Goal: Check status: Check status

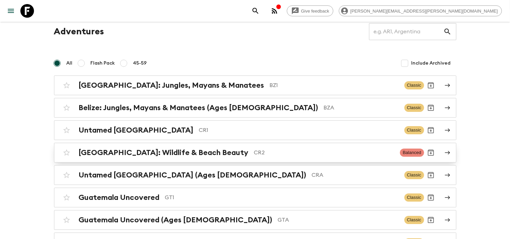
scroll to position [38, 0]
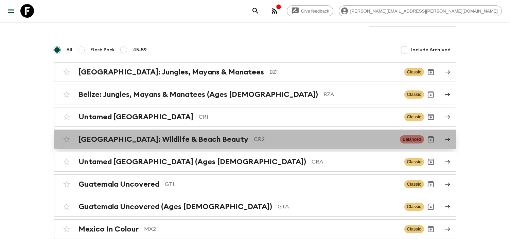
click at [254, 139] on p "CR2" at bounding box center [324, 139] width 141 height 8
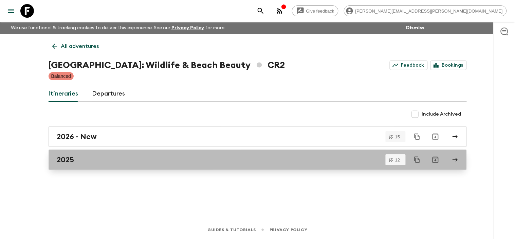
click at [107, 157] on div "2025" at bounding box center [251, 159] width 388 height 9
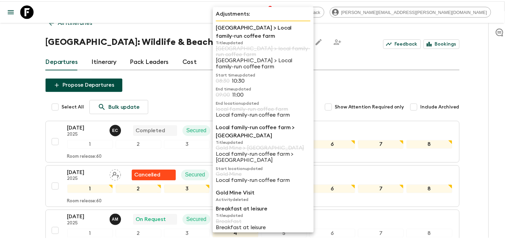
scroll to position [38, 0]
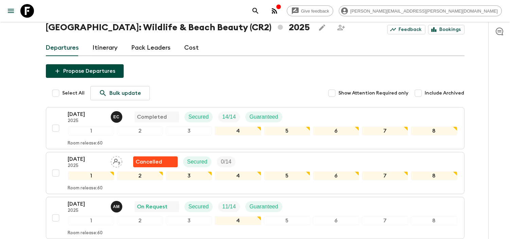
drag, startPoint x: 439, startPoint y: 58, endPoint x: 424, endPoint y: 62, distance: 15.4
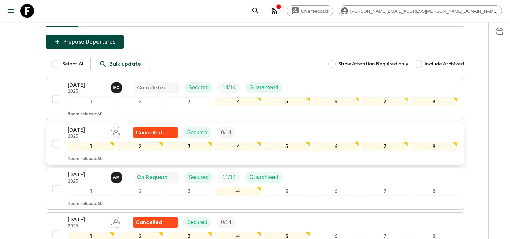
scroll to position [113, 0]
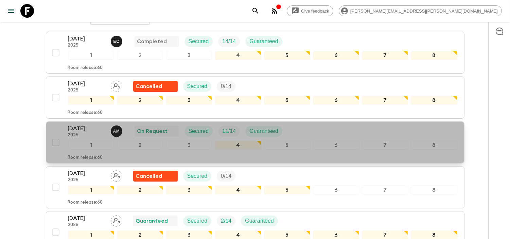
click at [93, 127] on p "[DATE]" at bounding box center [86, 128] width 37 height 8
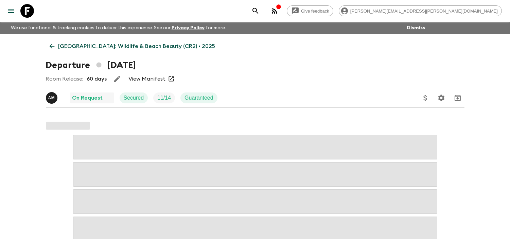
click at [139, 77] on link "View Manifest" at bounding box center [146, 78] width 37 height 7
